Goal: Task Accomplishment & Management: Manage account settings

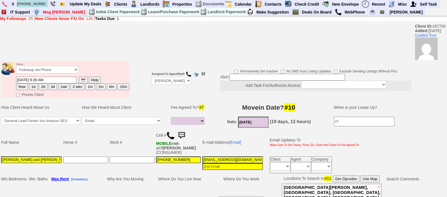
select select
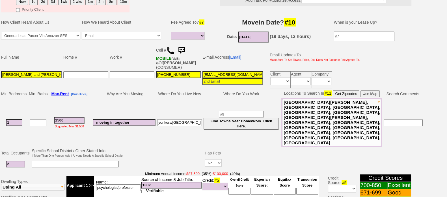
scroll to position [46, 0]
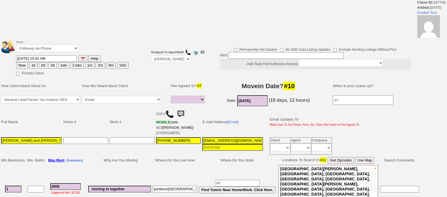
select select
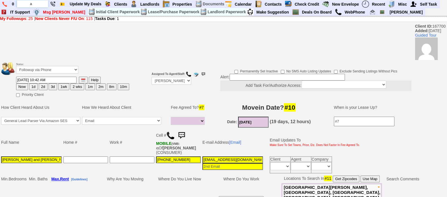
click at [40, 3] on input "a" at bounding box center [32, 3] width 31 height 7
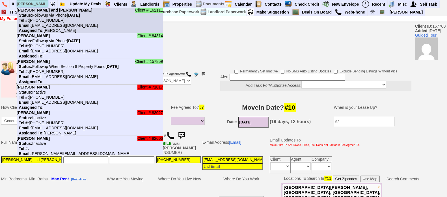
type input "aline"
click at [50, 13] on nobr "Status: Followup via Phone Wednesday, September 17th, 2025" at bounding box center [48, 15] width 63 height 5
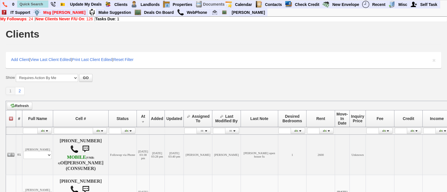
scroll to position [0, 6]
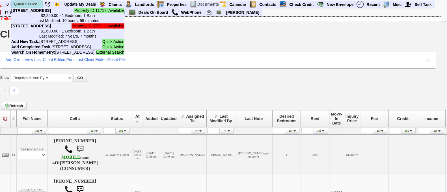
paste input "(914) 316-8461"
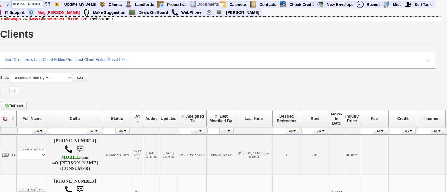
click at [35, 2] on input "(914) 316-8461" at bounding box center [27, 4] width 31 height 7
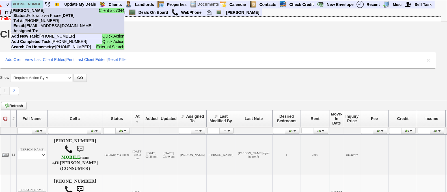
type input "(914) 316-8461"
click at [49, 31] on li "Client # 67044 Roosevelt Status: Followup via Phone Wednesday, September 10th, …" at bounding box center [67, 21] width 113 height 26
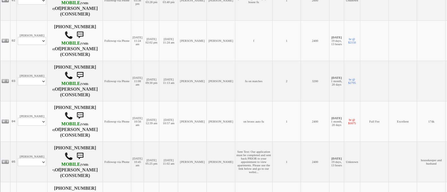
scroll to position [155, 6]
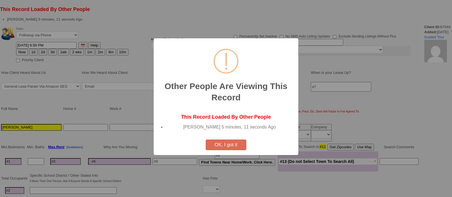
select select
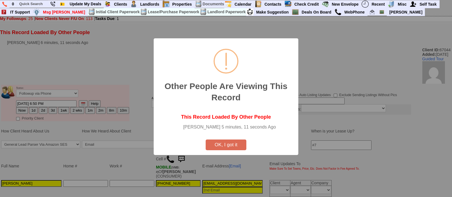
click at [226, 145] on button "OK, I got it" at bounding box center [226, 145] width 41 height 11
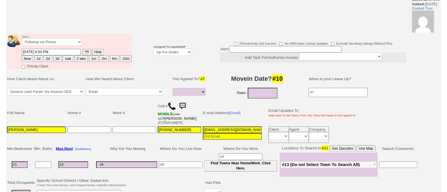
scroll to position [27, 0]
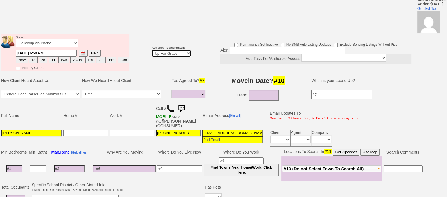
click at [174, 56] on select "Up-For-Grabs ***** STAFF ***** Bob Bruno 914-419-3579 Cristy Liberto 914-486-10…" at bounding box center [171, 54] width 40 height 8
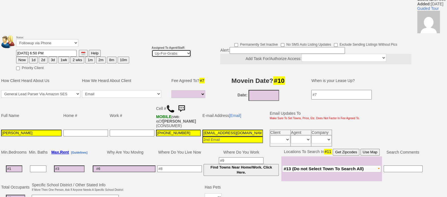
select select "148"
click at [151, 50] on select "Up-For-Grabs ***** STAFF ***** Bob Bruno 914-419-3579 Cristy Liberto 914-486-10…" at bounding box center [171, 54] width 40 height 8
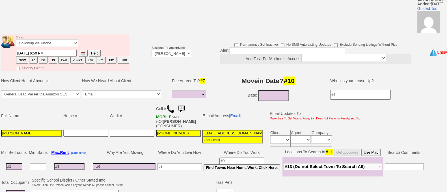
click at [20, 58] on button "Now" at bounding box center [22, 60] width 12 height 7
type input "09/11/2025 11:12 AM"
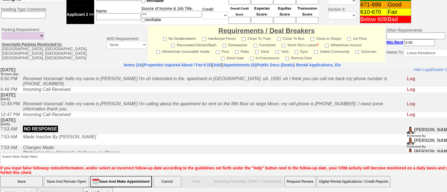
scroll to position [252, 0]
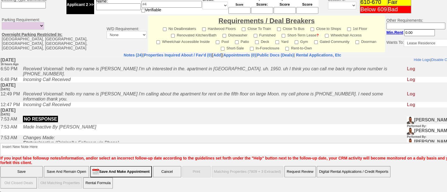
click at [21, 173] on input "Save" at bounding box center [21, 171] width 42 height 11
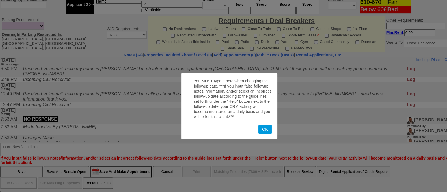
click at [261, 133] on button "OK" at bounding box center [264, 129] width 13 height 9
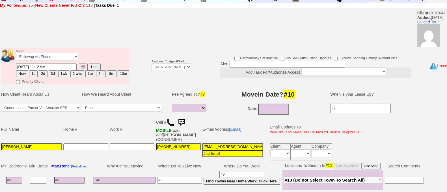
scroll to position [0, 0]
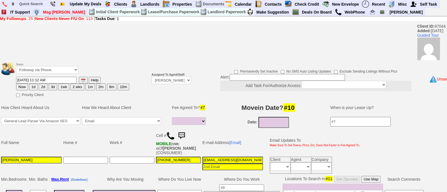
click at [20, 84] on button "Now" at bounding box center [22, 87] width 12 height 7
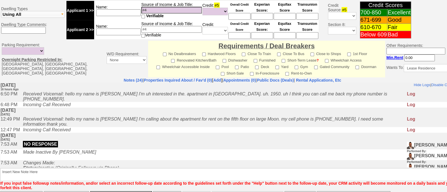
scroll to position [252, 0]
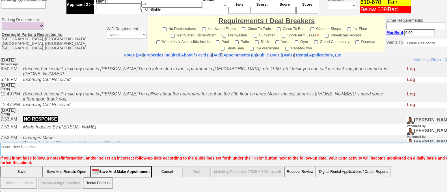
click at [134, 146] on textarea "Insert New Note Here" at bounding box center [234, 149] width 468 height 13
type textarea "irenhyl ld"
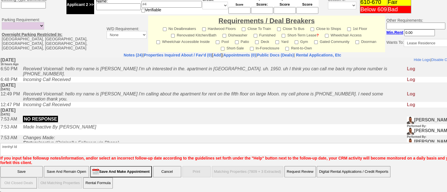
click input "Save" at bounding box center [21, 171] width 42 height 11
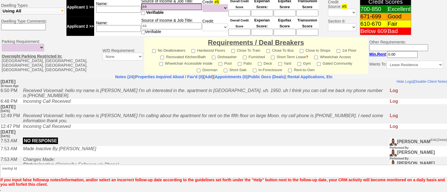
scroll to position [231, 0]
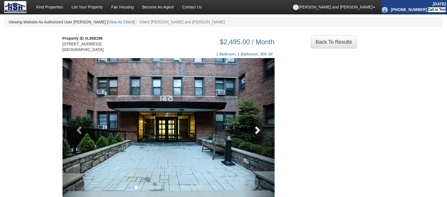
click at [254, 134] on span at bounding box center [257, 130] width 8 height 8
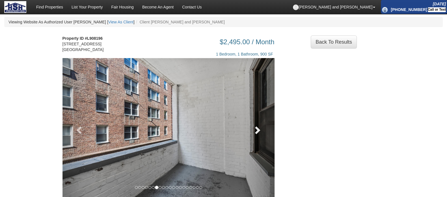
click at [263, 136] on link at bounding box center [258, 128] width 32 height 141
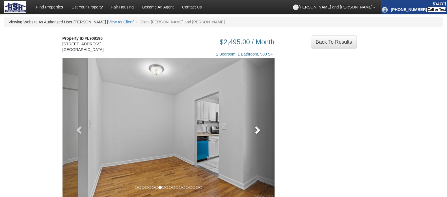
click at [265, 137] on link at bounding box center [258, 128] width 32 height 141
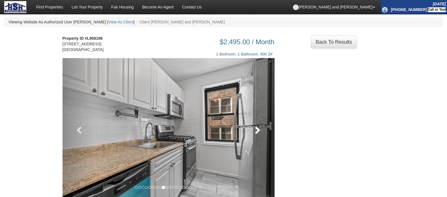
click at [264, 140] on link at bounding box center [258, 128] width 32 height 141
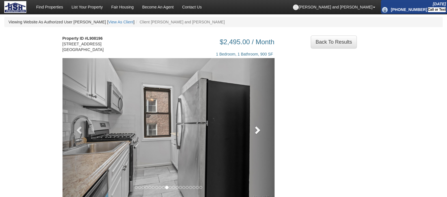
click at [264, 140] on link at bounding box center [258, 128] width 32 height 141
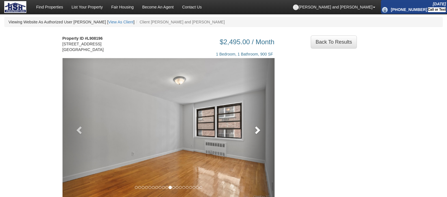
click at [262, 145] on link at bounding box center [258, 128] width 32 height 141
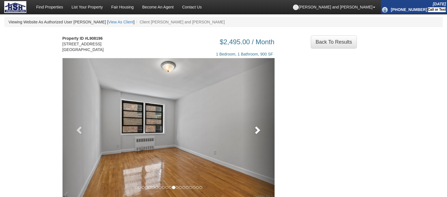
click at [259, 134] on span at bounding box center [257, 130] width 8 height 8
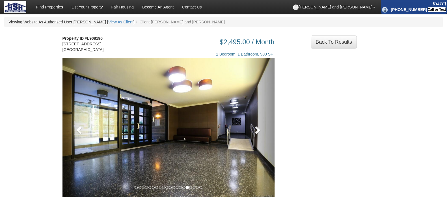
click at [263, 136] on link at bounding box center [258, 128] width 32 height 141
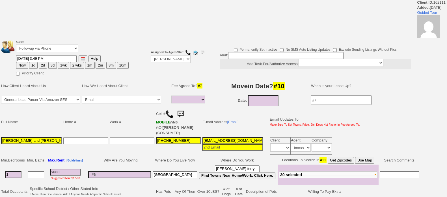
select select
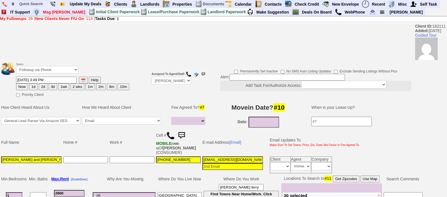
click at [185, 130] on img at bounding box center [181, 135] width 11 height 11
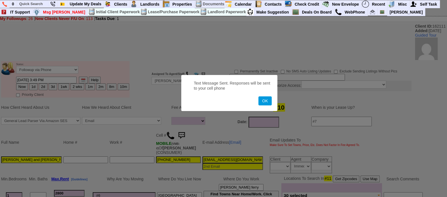
click at [258, 97] on button "OK" at bounding box center [264, 101] width 13 height 9
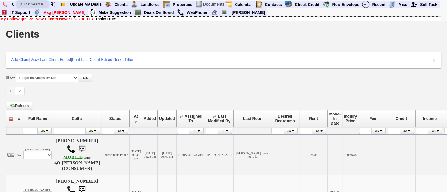
click at [24, 3] on input "text" at bounding box center [32, 4] width 31 height 7
click at [40, 5] on input "[PERSON_NAME]" at bounding box center [32, 4] width 31 height 7
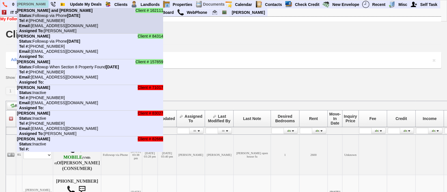
type input "[PERSON_NAME]"
click at [51, 15] on nobr "Status: Followup via Phone [DATE]" at bounding box center [48, 15] width 63 height 5
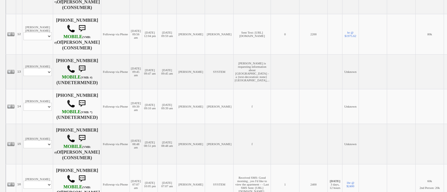
scroll to position [624, 0]
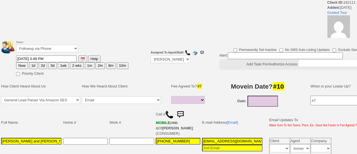
select select
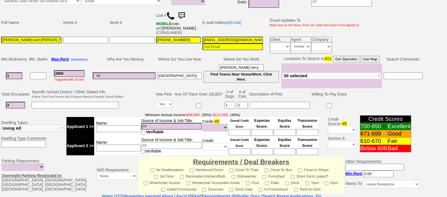
scroll to position [120, 0]
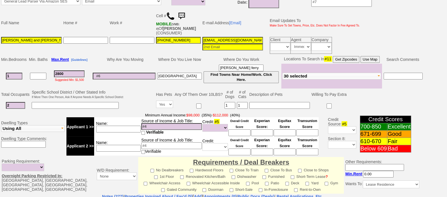
click at [184, 14] on img at bounding box center [181, 15] width 11 height 11
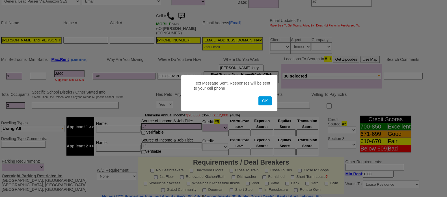
click at [258, 97] on button "OK" at bounding box center [264, 101] width 13 height 9
